Goal: Task Accomplishment & Management: Manage account settings

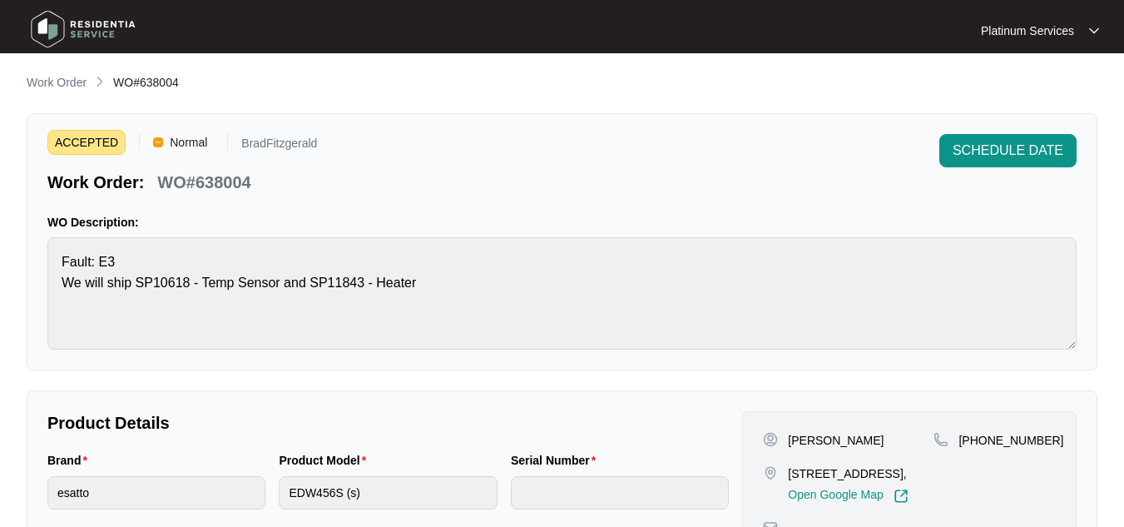
scroll to position [519, 0]
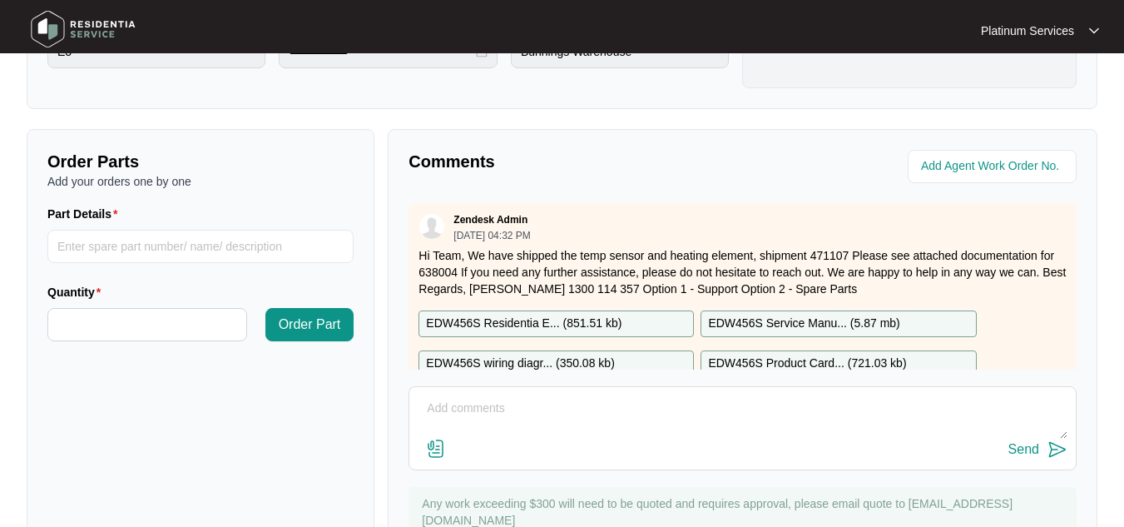
click at [85, 27] on img at bounding box center [83, 29] width 117 height 50
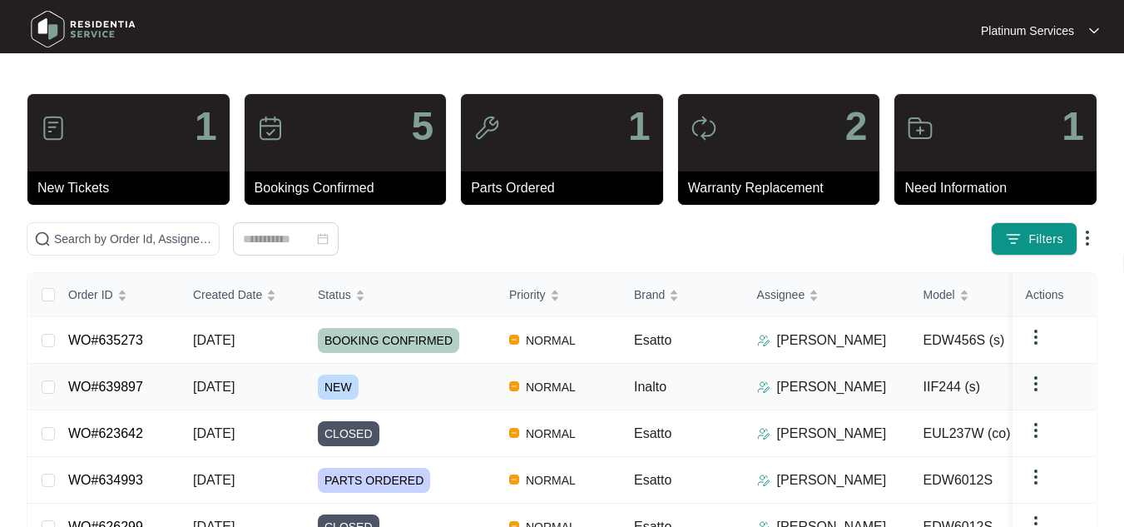
click at [122, 380] on link "WO#639897" at bounding box center [105, 387] width 75 height 14
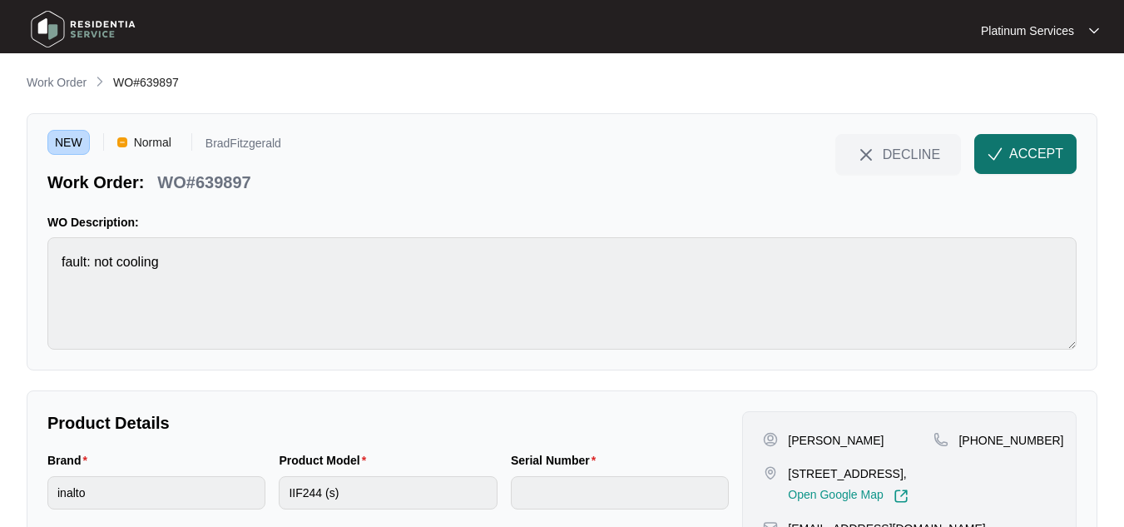
click at [1018, 147] on span "ACCEPT" at bounding box center [1037, 154] width 54 height 20
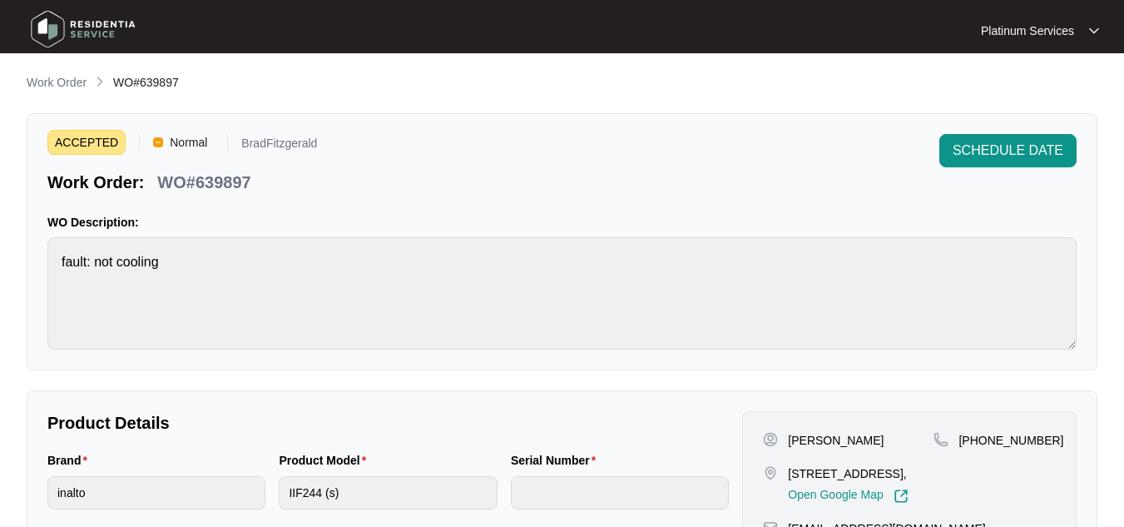
click at [871, 442] on div "[PERSON_NAME]" at bounding box center [848, 440] width 171 height 17
drag, startPoint x: 871, startPoint y: 442, endPoint x: 781, endPoint y: 446, distance: 90.0
click at [781, 446] on div "[PERSON_NAME]" at bounding box center [848, 440] width 171 height 17
copy div "[PERSON_NAME]"
drag, startPoint x: 881, startPoint y: 488, endPoint x: 791, endPoint y: 473, distance: 91.9
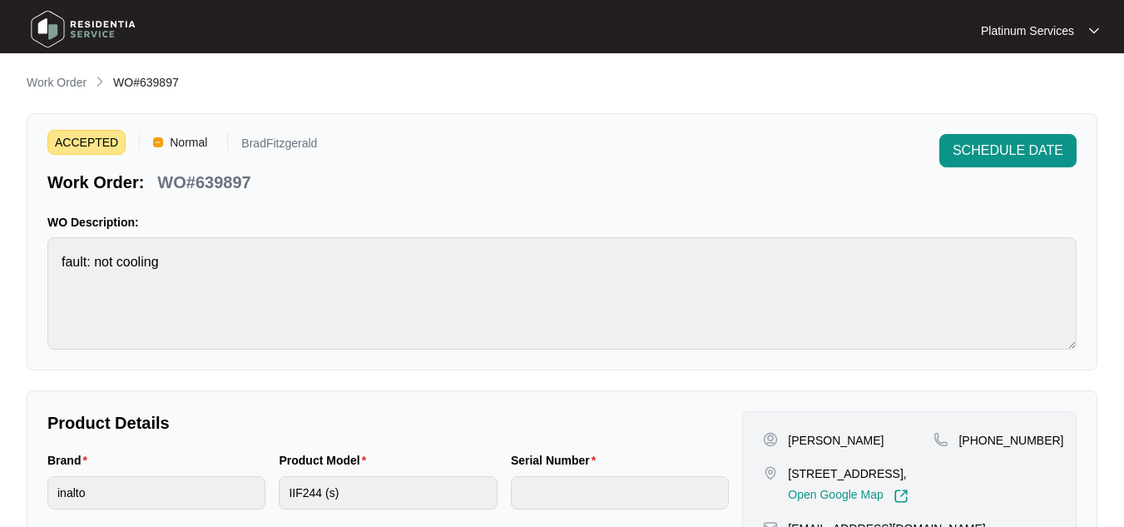
click at [791, 473] on p "[STREET_ADDRESS]," at bounding box center [848, 473] width 120 height 17
copy p "[STREET_ADDRESS],"
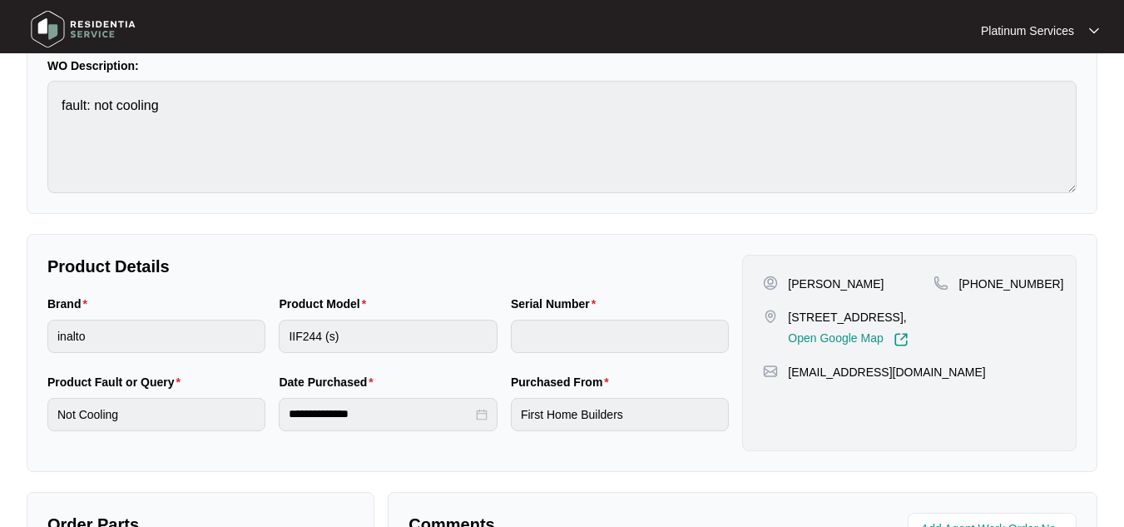
scroll to position [160, 0]
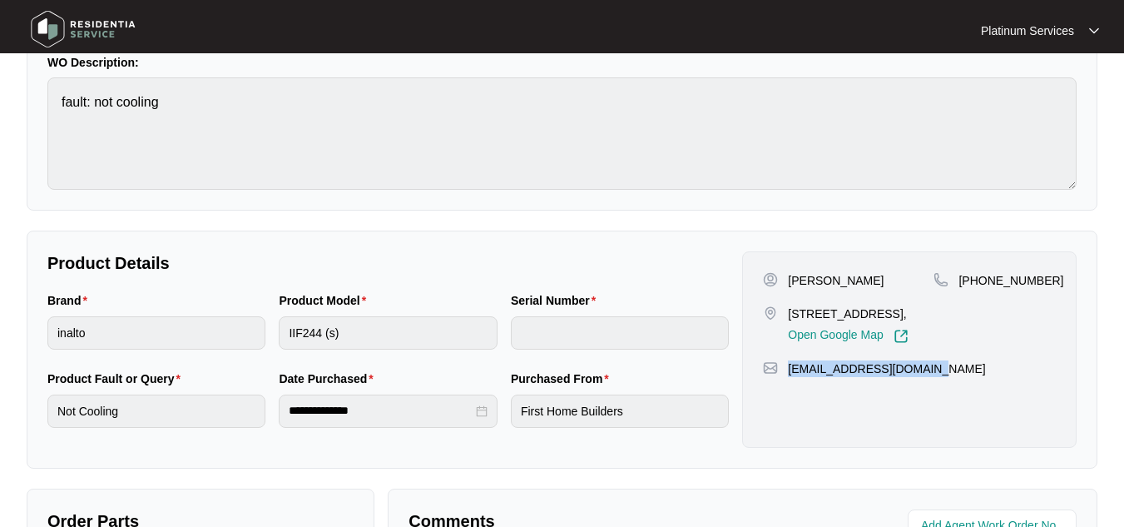
drag, startPoint x: 942, startPoint y: 385, endPoint x: 789, endPoint y: 389, distance: 153.2
click at [789, 377] on div "[EMAIL_ADDRESS][DOMAIN_NAME]" at bounding box center [909, 368] width 293 height 17
copy p "[EMAIL_ADDRESS][DOMAIN_NAME]"
drag, startPoint x: 1043, startPoint y: 278, endPoint x: 960, endPoint y: 280, distance: 83.2
click at [960, 280] on div "[PHONE_NUMBER]" at bounding box center [995, 280] width 122 height 17
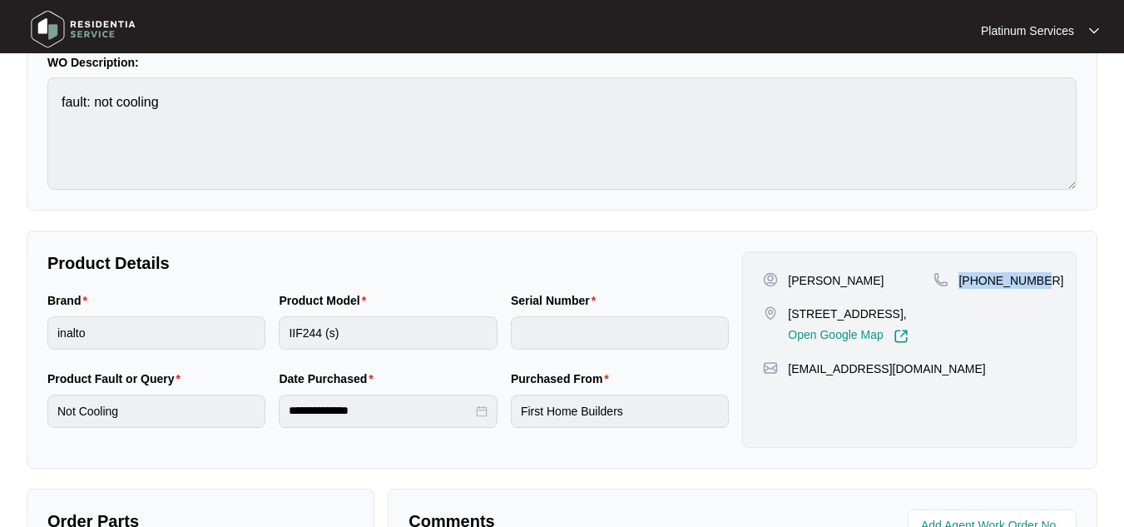
copy p "[PHONE_NUMBER]"
click at [37, 116] on div "ACCEPTED Normal BradFitzgerald Work Order: WO#639897 SCHEDULE DATE WO Descripti…" at bounding box center [562, 81] width 1071 height 257
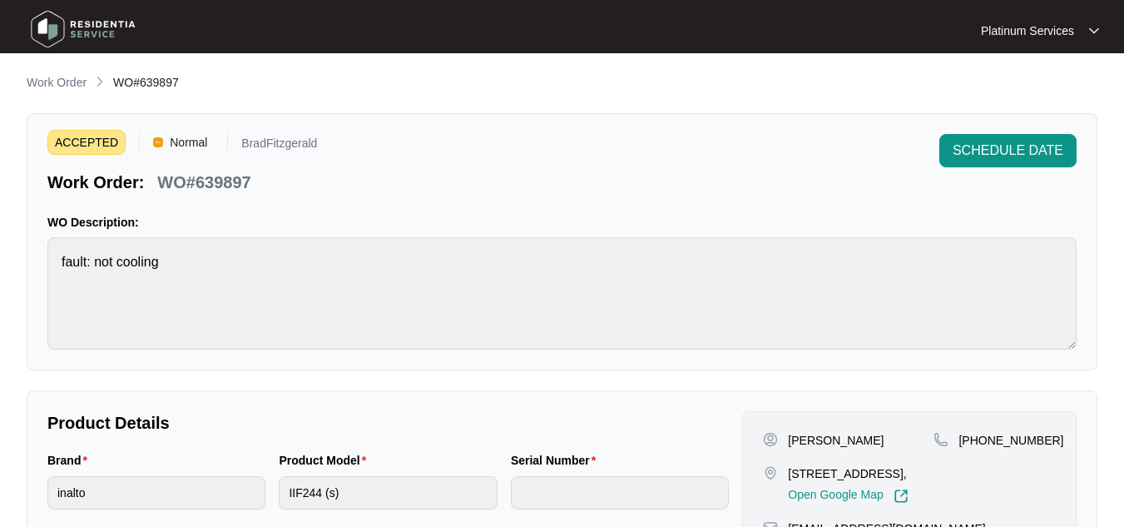
click at [227, 186] on p "WO#639897" at bounding box center [203, 182] width 93 height 23
copy p "639897"
click at [227, 186] on p "WO#639897" at bounding box center [203, 182] width 93 height 23
click at [880, 440] on div "[PERSON_NAME]" at bounding box center [848, 440] width 171 height 17
drag, startPoint x: 880, startPoint y: 440, endPoint x: 785, endPoint y: 440, distance: 94.9
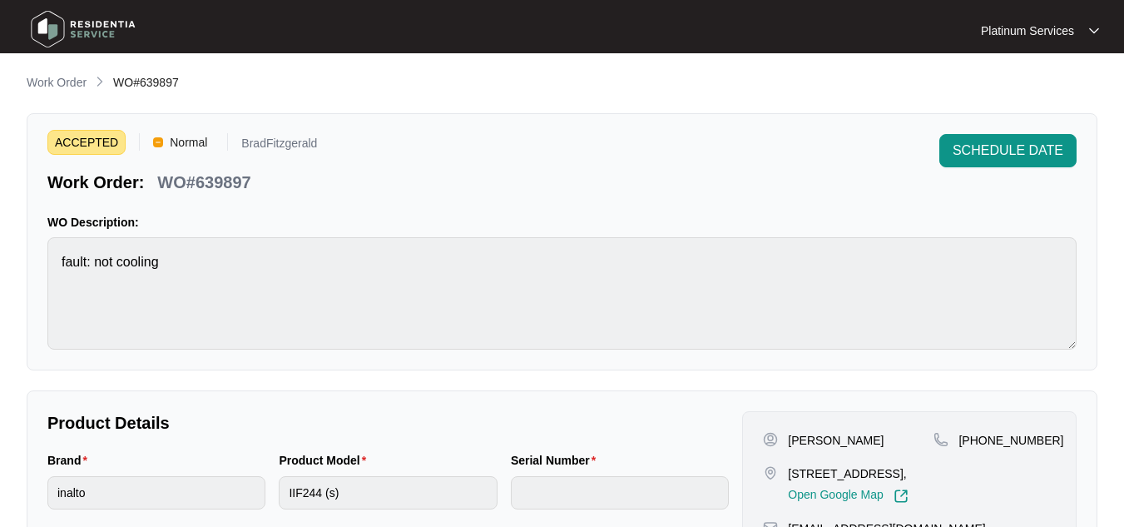
click at [785, 440] on div "[PERSON_NAME]" at bounding box center [848, 440] width 171 height 17
